Goal: Find specific page/section: Find specific page/section

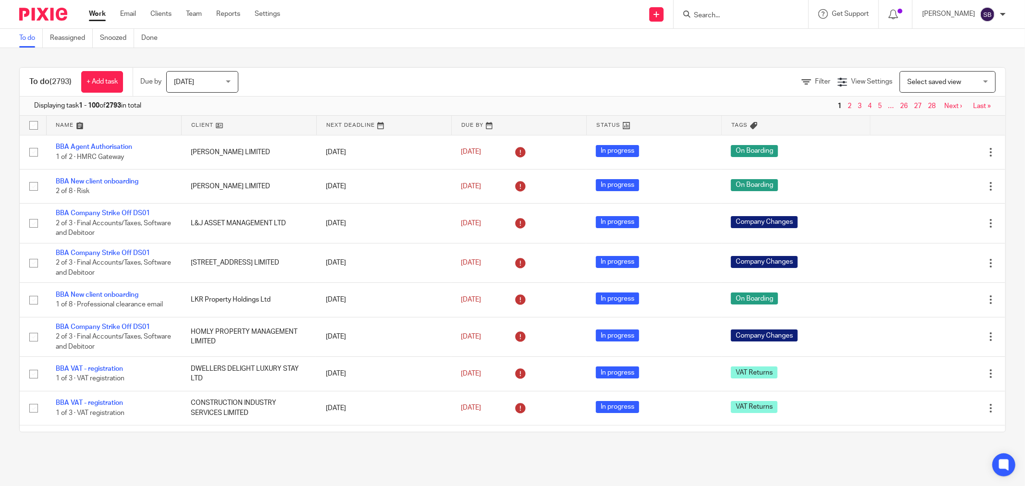
click at [755, 18] on input "Search" at bounding box center [736, 16] width 87 height 9
type input "nunce"
click at [781, 37] on link at bounding box center [818, 41] width 255 height 22
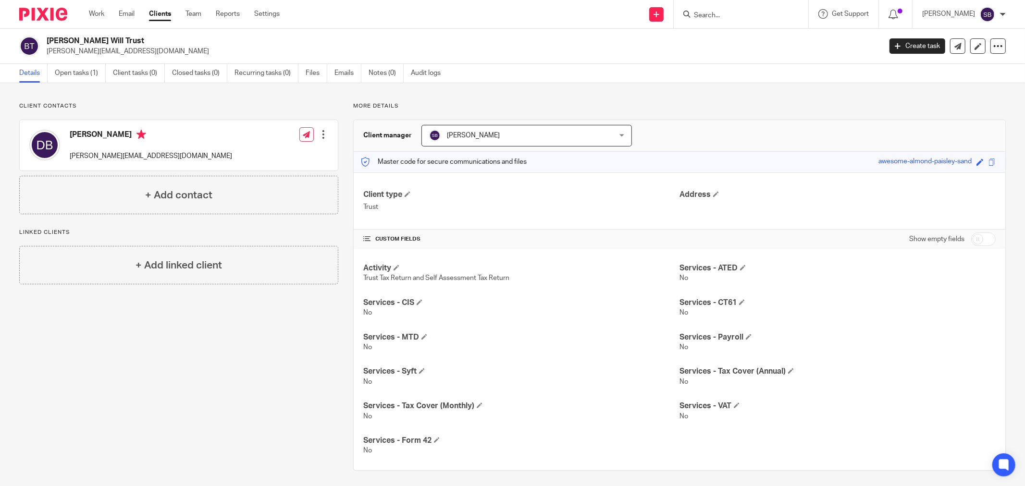
click at [767, 20] on form at bounding box center [744, 14] width 102 height 12
click at [762, 12] on input "Search" at bounding box center [736, 16] width 87 height 9
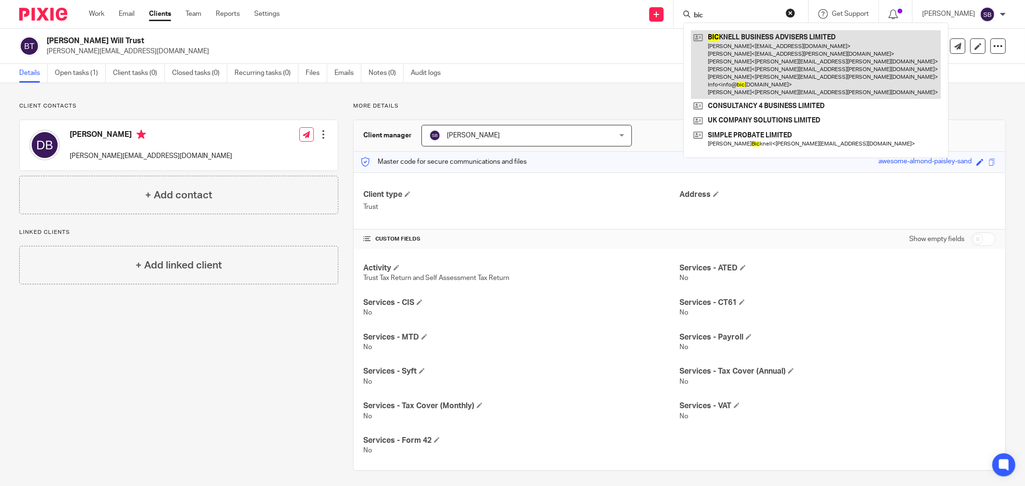
type input "bic"
click at [792, 59] on link at bounding box center [816, 64] width 250 height 69
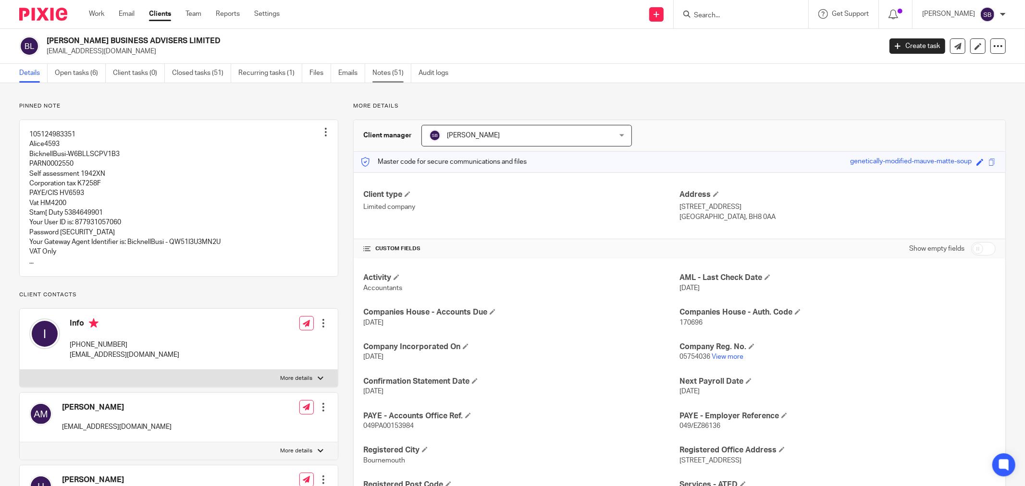
click at [384, 77] on link "Notes (51)" at bounding box center [392, 73] width 39 height 19
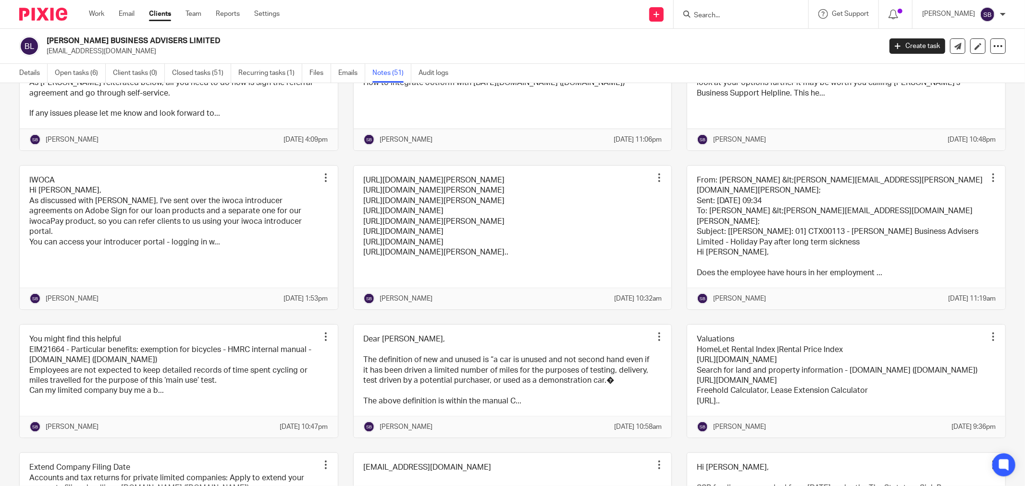
scroll to position [1228, 0]
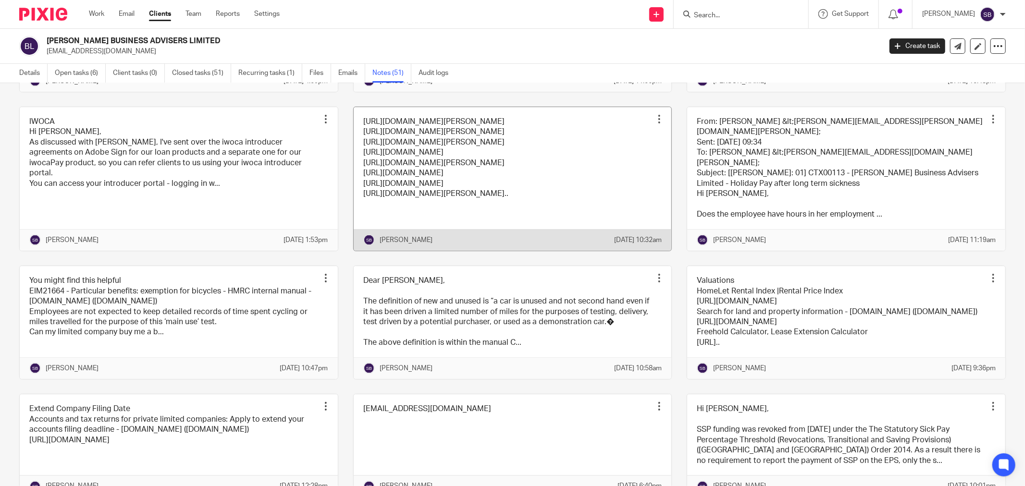
click at [572, 251] on link at bounding box center [513, 179] width 318 height 144
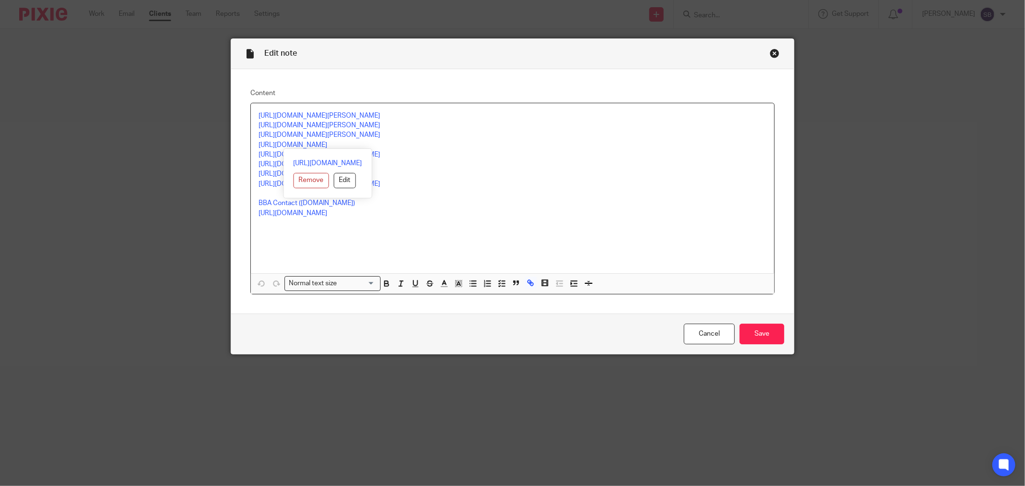
drag, startPoint x: 255, startPoint y: 145, endPoint x: 402, endPoint y: 146, distance: 147.6
click at [402, 146] on p "[URL][DOMAIN_NAME]" at bounding box center [513, 145] width 508 height 10
drag, startPoint x: 390, startPoint y: 140, endPoint x: 252, endPoint y: 143, distance: 138.0
click at [252, 143] on div "[URL][DOMAIN_NAME][PERSON_NAME] [URL][DOMAIN_NAME][PERSON_NAME] [URL][DOMAIN_NA…" at bounding box center [512, 188] width 523 height 170
drag, startPoint x: 252, startPoint y: 143, endPoint x: 412, endPoint y: 141, distance: 160.1
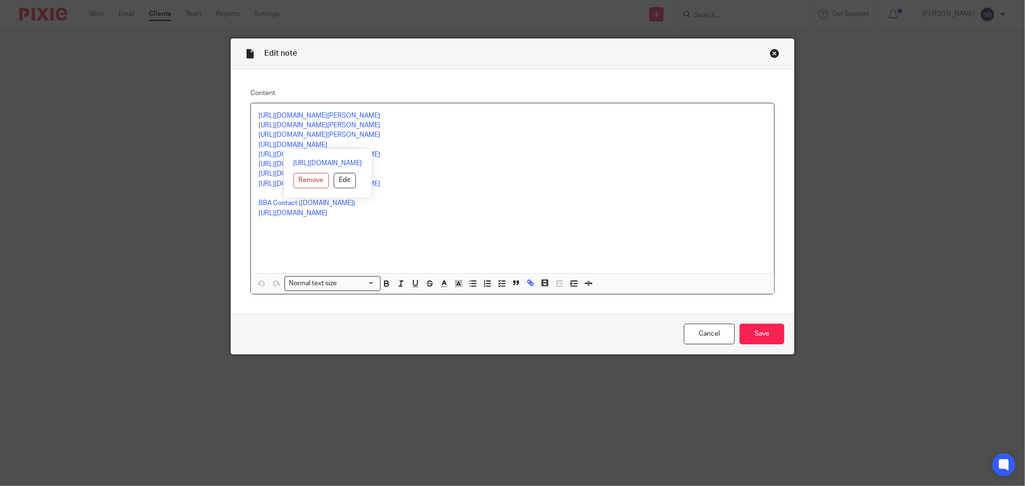
click at [412, 141] on div "[URL][DOMAIN_NAME][PERSON_NAME] [URL][DOMAIN_NAME][PERSON_NAME] [URL][DOMAIN_NA…" at bounding box center [512, 188] width 523 height 170
copy link "[URL][DOMAIN_NAME]"
click at [771, 50] on div "Close this dialog window" at bounding box center [775, 54] width 10 height 10
